Goal: Information Seeking & Learning: Understand process/instructions

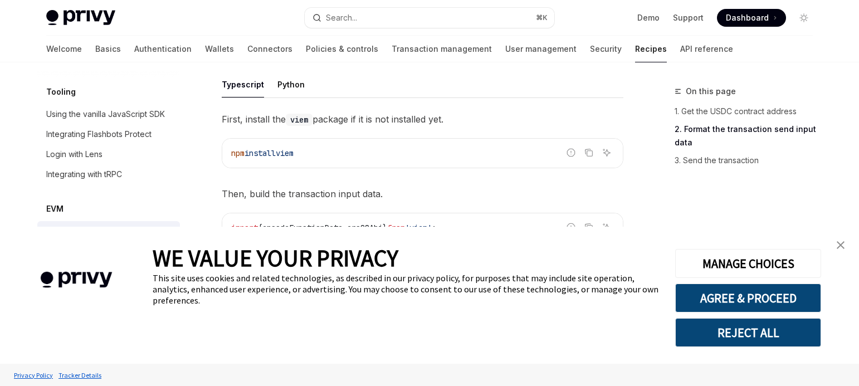
scroll to position [604, 0]
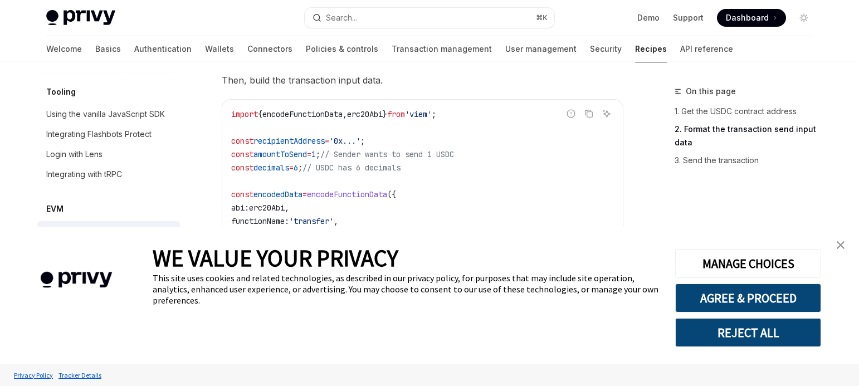
click at [841, 245] on img "close banner" at bounding box center [841, 245] width 8 height 8
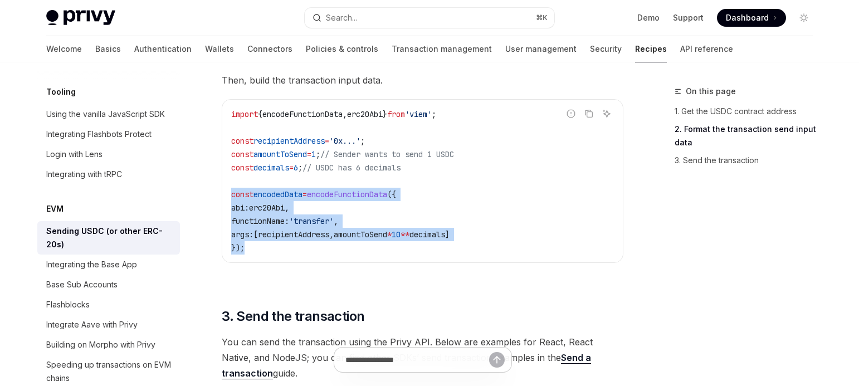
drag, startPoint x: 273, startPoint y: 250, endPoint x: 214, endPoint y: 192, distance: 82.7
click at [214, 192] on div "EVM Sending USDC (or other ERC-20s) OpenAI Open in ChatGPT OpenAI Open in ChatG…" at bounding box center [318, 136] width 615 height 1310
copy code "const encodedData = encodeFunctionData ({ abi: erc20Abi , functionName: 'transf…"
click at [258, 238] on span "[" at bounding box center [255, 234] width 4 height 10
drag, startPoint x: 264, startPoint y: 247, endPoint x: 216, endPoint y: 194, distance: 71.7
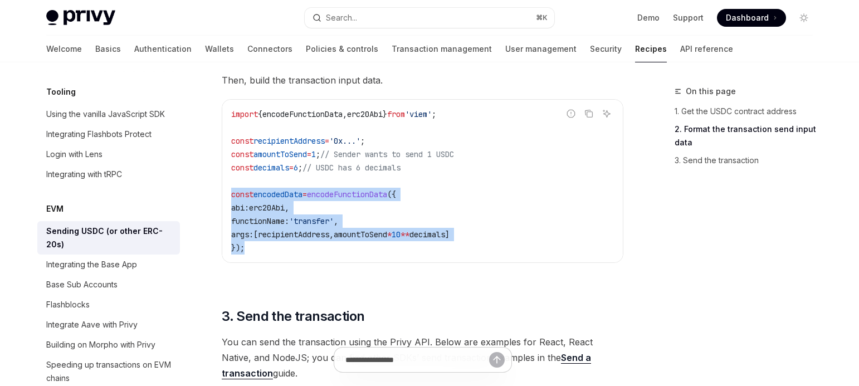
click at [216, 194] on div "EVM Sending USDC (or other ERC-20s) OpenAI Open in ChatGPT OpenAI Open in ChatG…" at bounding box center [318, 136] width 615 height 1310
copy code "const encodedData = encodeFunctionData ({ abi: erc20Abi , functionName: 'transf…"
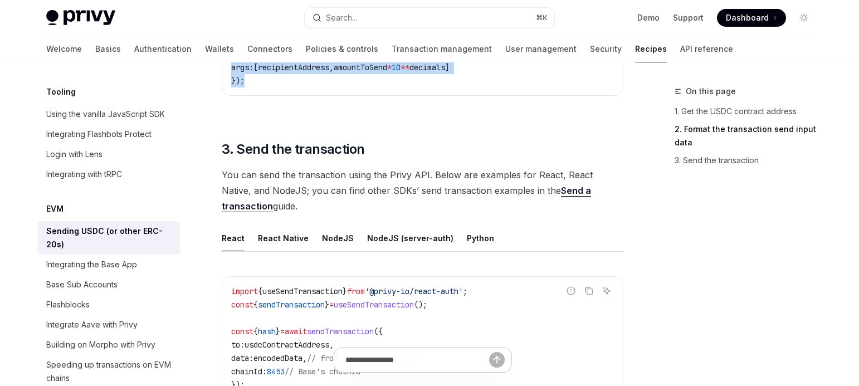
scroll to position [796, 0]
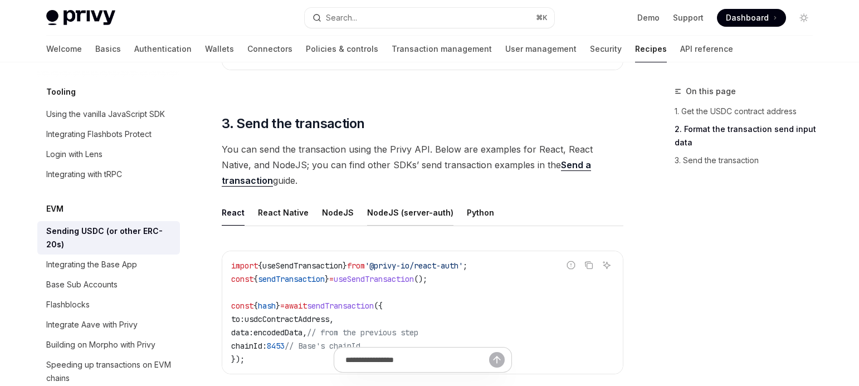
click at [408, 206] on div "NodeJS (server-auth)" at bounding box center [410, 212] width 86 height 26
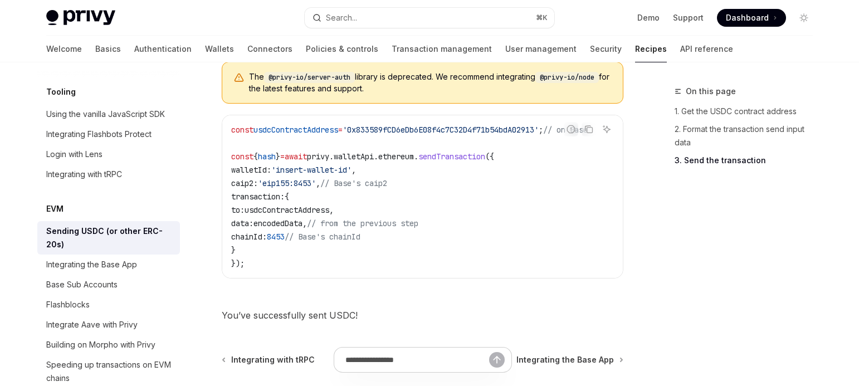
scroll to position [982, 0]
click at [281, 250] on code "const usdcContractAddress = '0x833589fCD6eDb6E08f4c7C32D4f71b54bdA02913' ; // o…" at bounding box center [422, 197] width 383 height 147
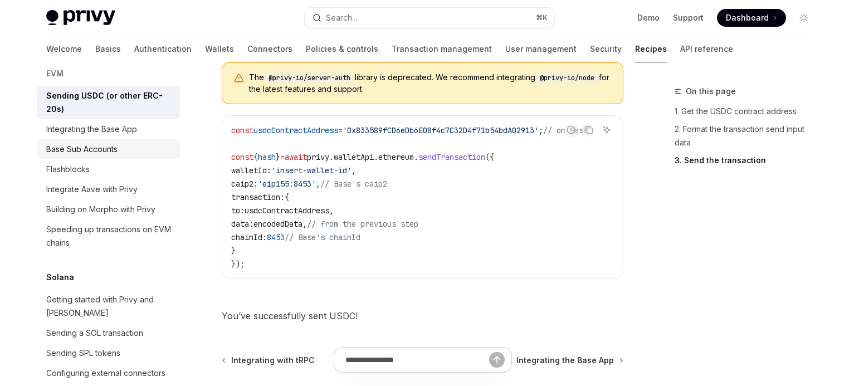
scroll to position [1594, 0]
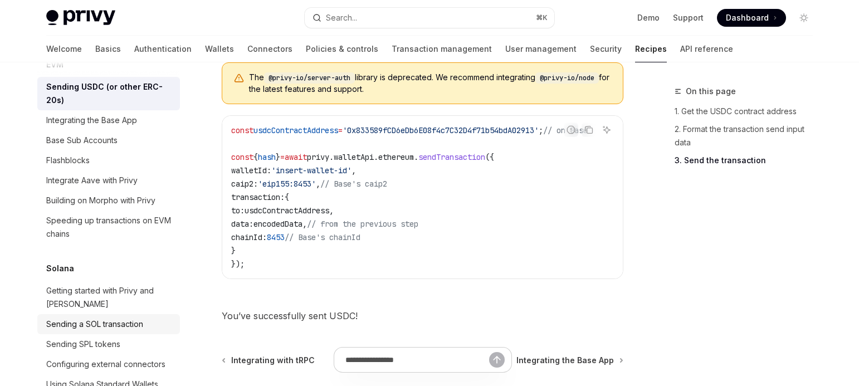
click at [123, 317] on div "Sending a SOL transaction" at bounding box center [94, 323] width 97 height 13
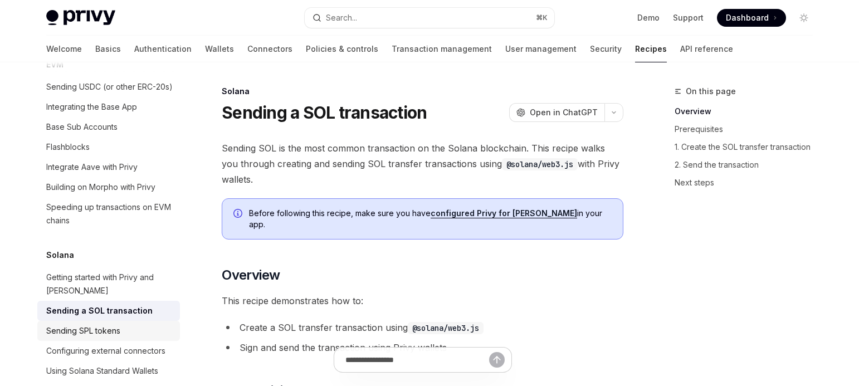
click at [140, 324] on div "Sending SPL tokens" at bounding box center [109, 330] width 127 height 13
type textarea "*"
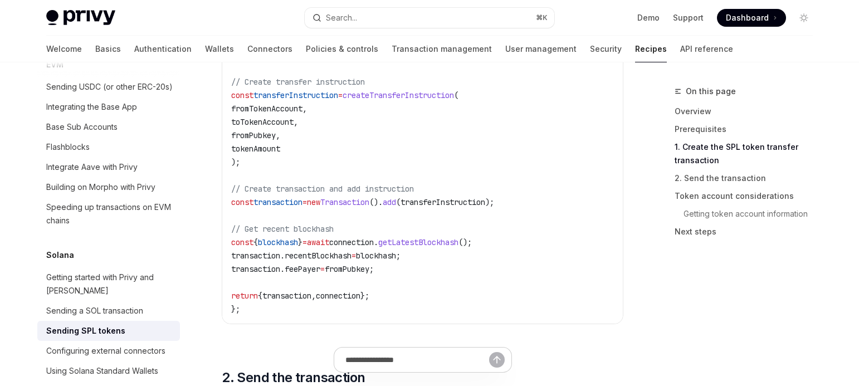
scroll to position [938, 0]
